Goal: Task Accomplishment & Management: Manage account settings

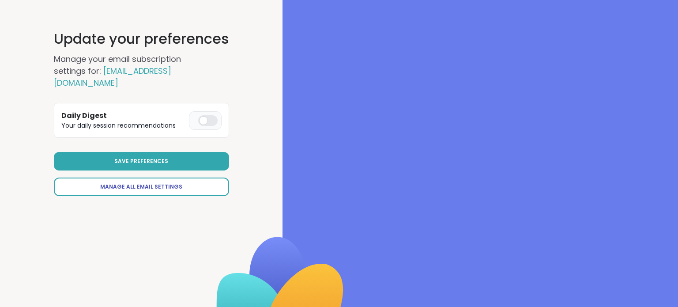
click at [173, 178] on link "Manage All Email Settings" at bounding box center [141, 186] width 175 height 19
select select "**"
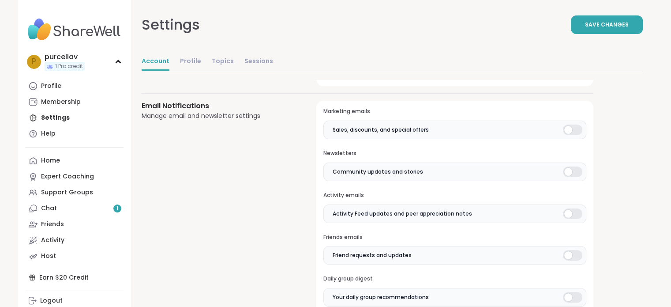
scroll to position [182, 0]
click at [568, 133] on div at bounding box center [572, 130] width 19 height 11
click at [577, 170] on div at bounding box center [572, 172] width 19 height 11
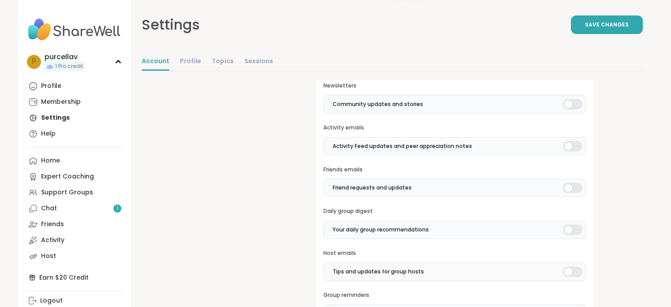
click at [577, 170] on h3 "Friends emails" at bounding box center [454, 170] width 263 height 8
click at [570, 142] on div at bounding box center [572, 146] width 19 height 11
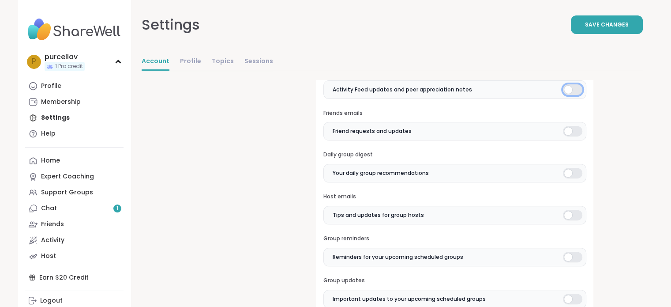
scroll to position [307, 0]
click at [568, 128] on div at bounding box center [572, 131] width 19 height 11
click at [572, 171] on div at bounding box center [572, 173] width 19 height 11
click at [572, 213] on div at bounding box center [572, 215] width 19 height 11
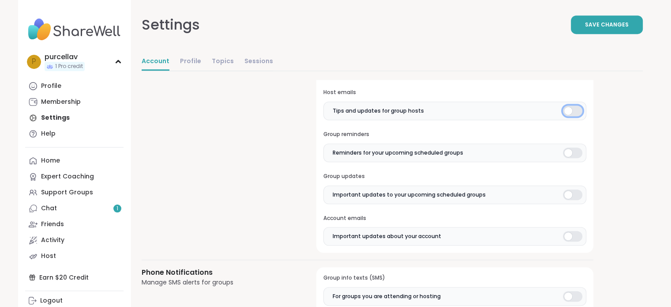
scroll to position [436, 0]
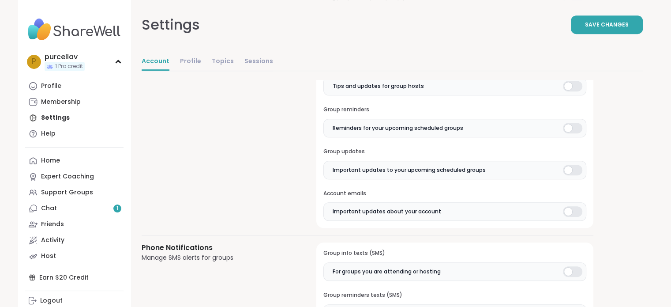
click at [570, 127] on div at bounding box center [572, 128] width 19 height 11
click at [567, 165] on div at bounding box center [572, 170] width 19 height 11
click at [578, 206] on div at bounding box center [572, 211] width 19 height 11
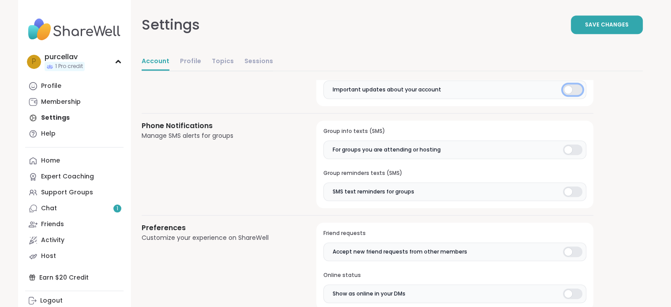
scroll to position [558, 0]
click at [564, 147] on div at bounding box center [572, 149] width 19 height 11
click at [567, 190] on div at bounding box center [572, 191] width 19 height 11
click at [575, 186] on div at bounding box center [572, 191] width 19 height 11
click at [575, 144] on div at bounding box center [572, 149] width 19 height 11
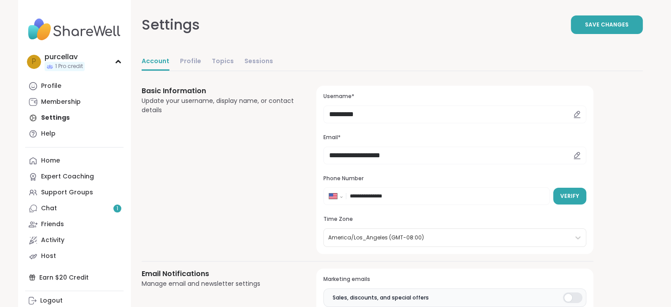
scroll to position [14, 0]
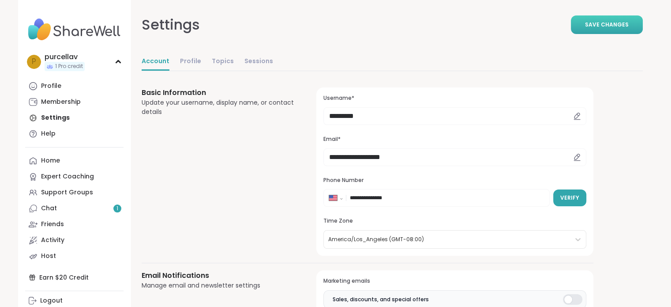
click at [598, 23] on span "Save Changes" at bounding box center [607, 25] width 44 height 8
